Goal: Navigation & Orientation: Go to known website

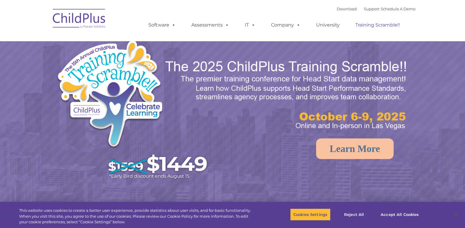
select select "MEDIUM"
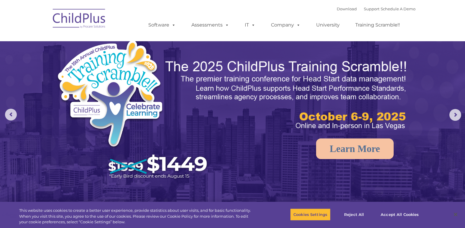
click at [91, 21] on img at bounding box center [79, 19] width 59 height 29
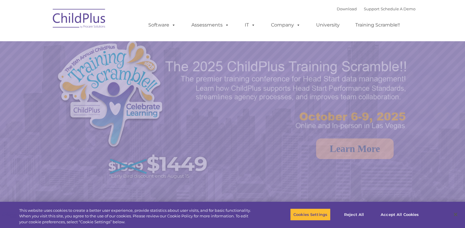
select select "MEDIUM"
